Goal: Task Accomplishment & Management: Use online tool/utility

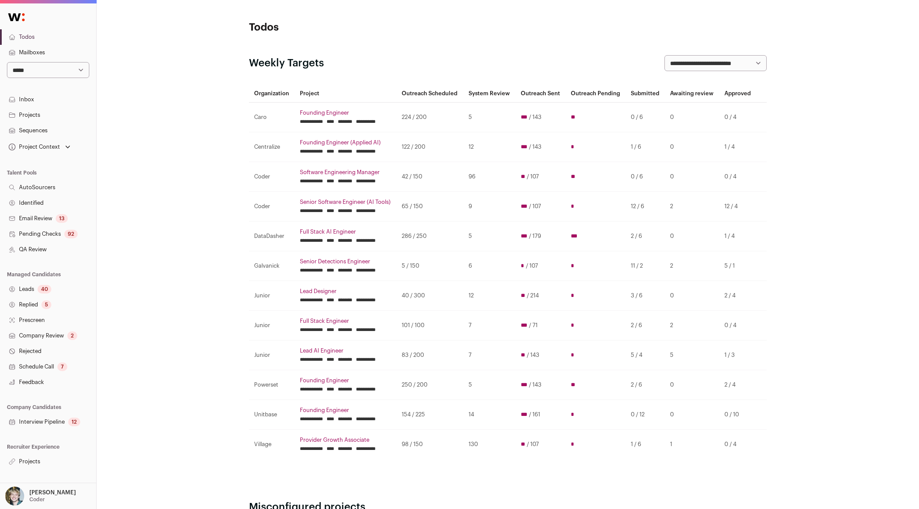
click at [352, 155] on input "********" at bounding box center [345, 151] width 15 height 7
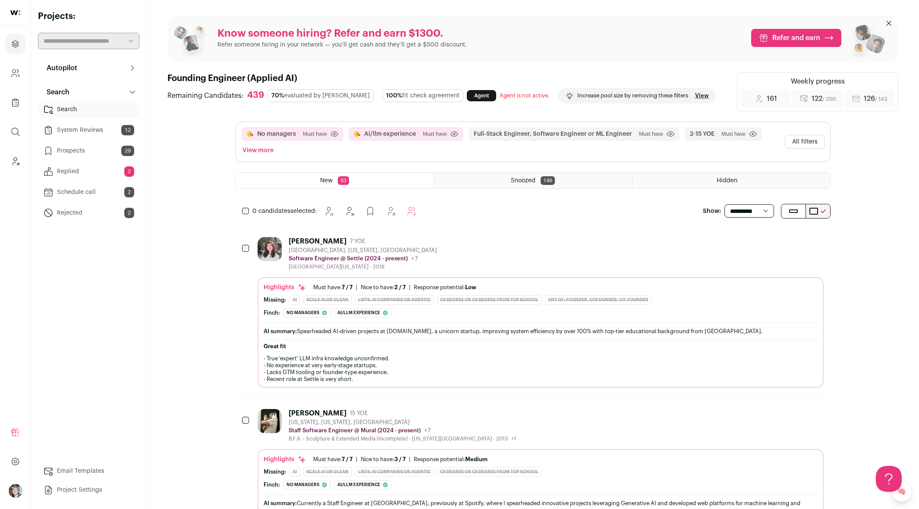
click at [90, 170] on link "Replied 2" at bounding box center [88, 171] width 101 height 17
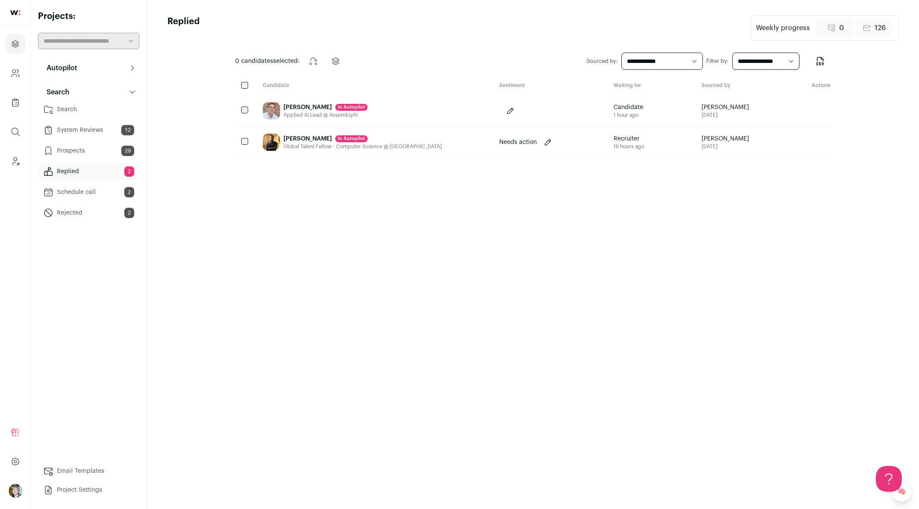
click at [91, 112] on link "Search" at bounding box center [88, 109] width 101 height 17
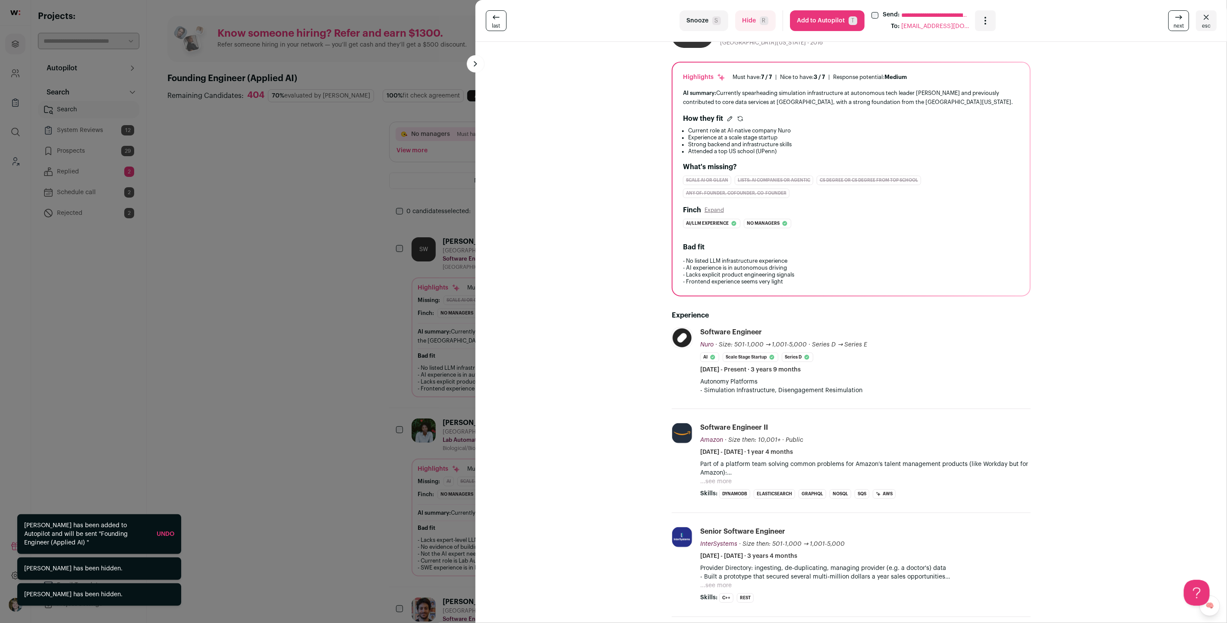
scroll to position [238, 0]
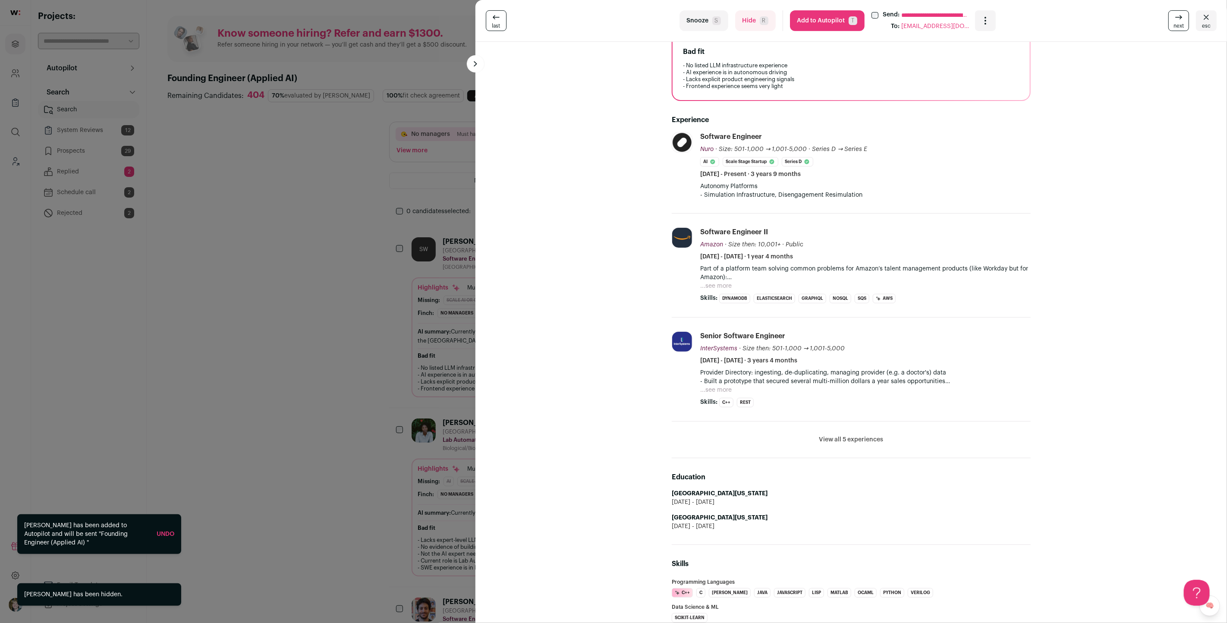
click at [721, 282] on button "...see more" at bounding box center [715, 286] width 31 height 9
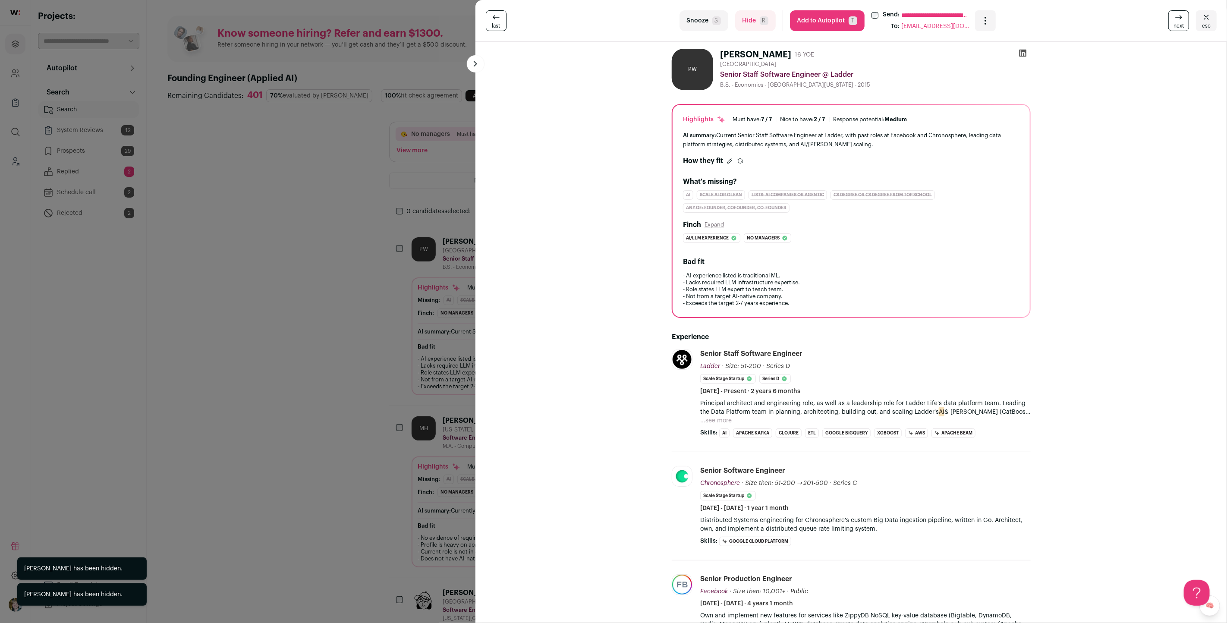
click at [712, 413] on p "Principal architect and engineering role, as well as a leadership role for Ladd…" at bounding box center [865, 407] width 330 height 17
click at [720, 418] on button "...see more" at bounding box center [715, 420] width 31 height 9
